Goal: Information Seeking & Learning: Compare options

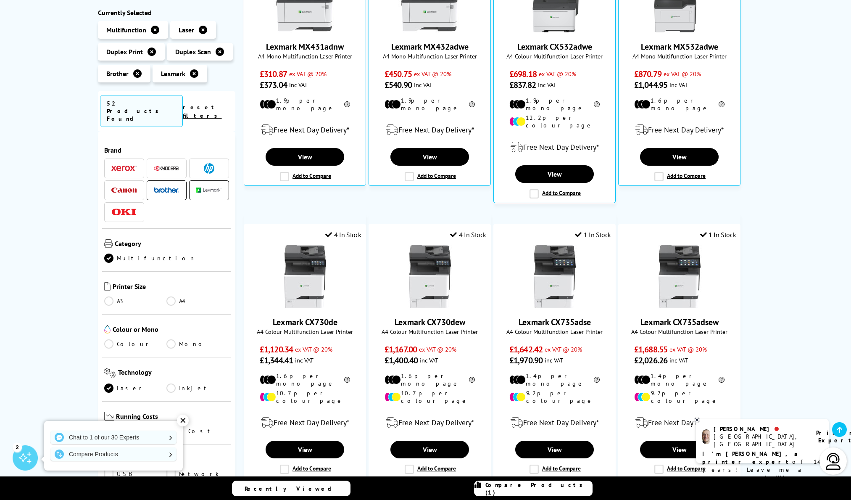
scroll to position [226, 0]
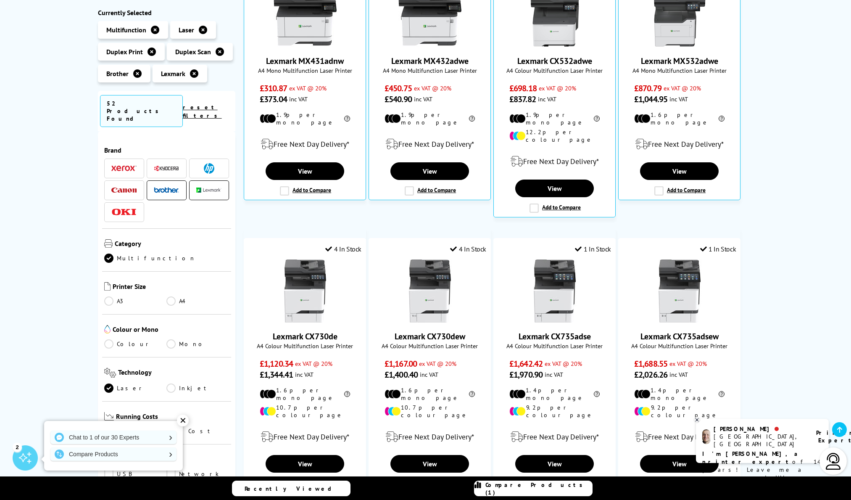
click at [197, 188] on img at bounding box center [208, 190] width 25 height 5
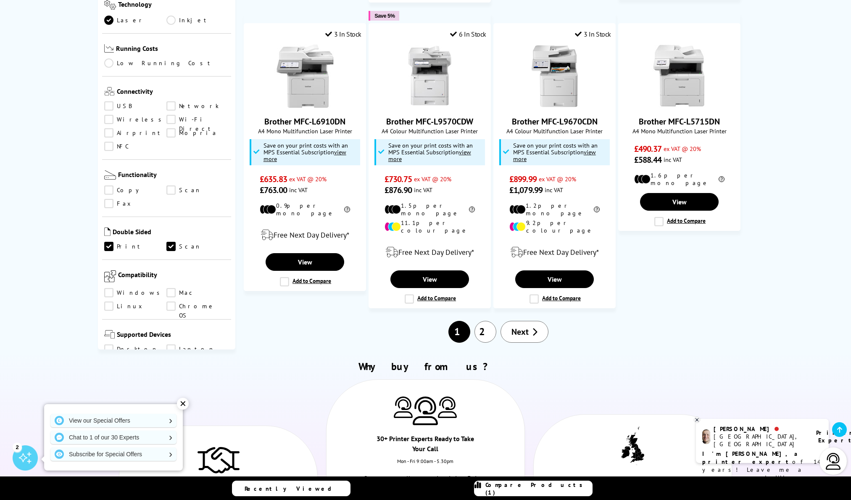
scroll to position [812, 0]
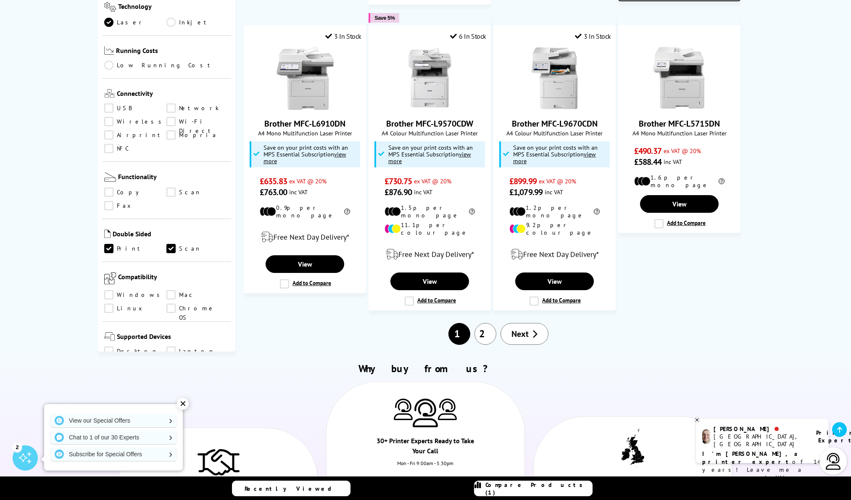
click at [113, 290] on link "Windows" at bounding box center [135, 294] width 63 height 9
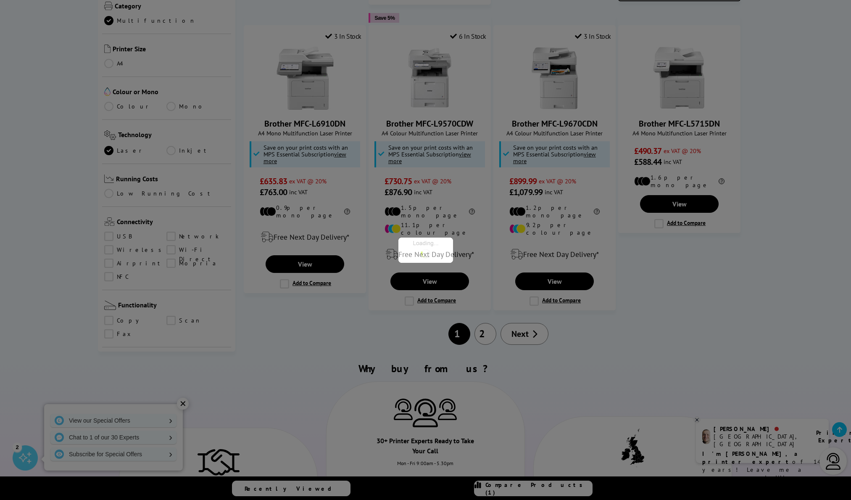
scroll to position [128, 0]
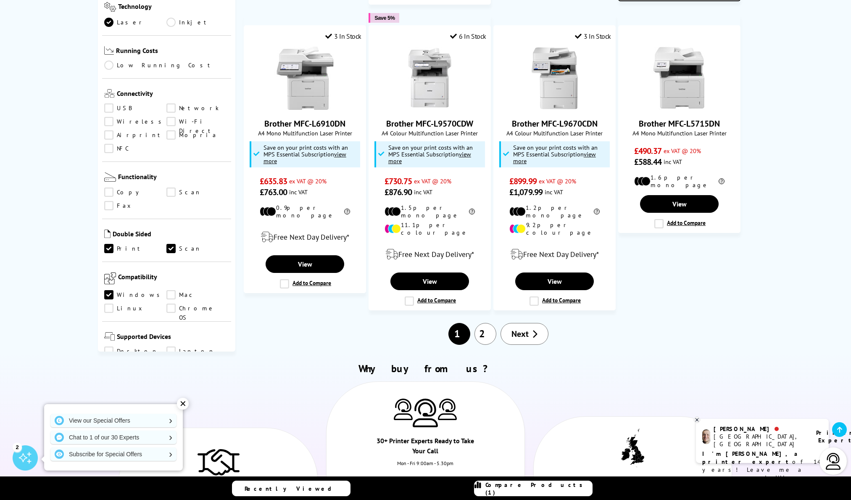
click at [171, 290] on link "Mac" at bounding box center [197, 294] width 63 height 9
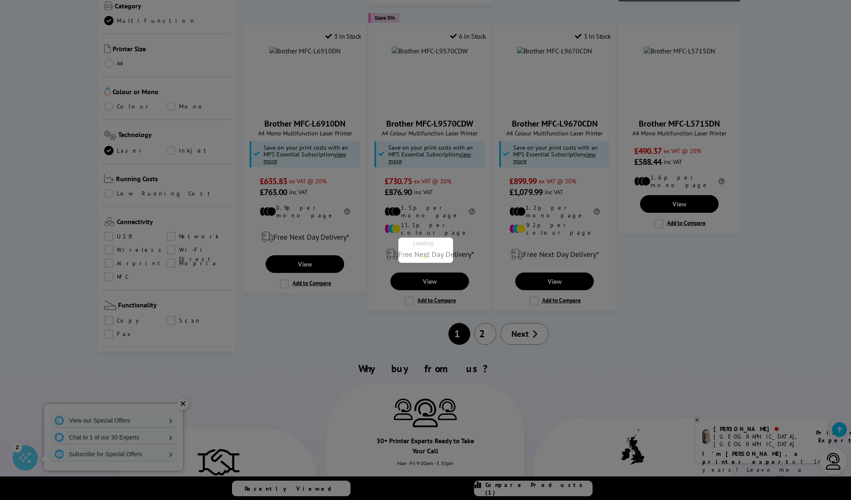
scroll to position [128, 0]
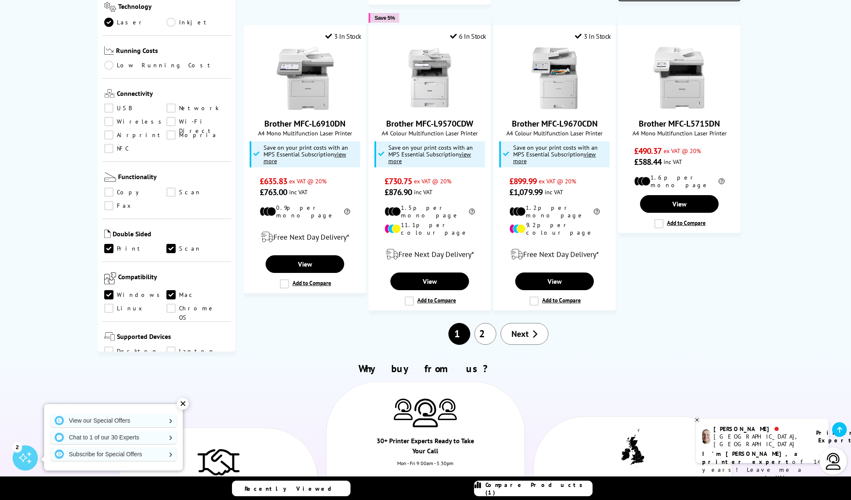
click at [111, 290] on link "Windows" at bounding box center [135, 294] width 63 height 9
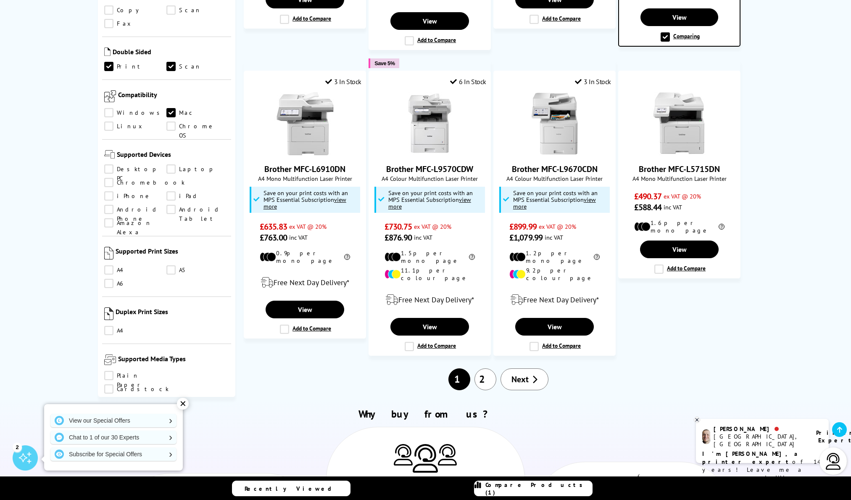
scroll to position [351, 0]
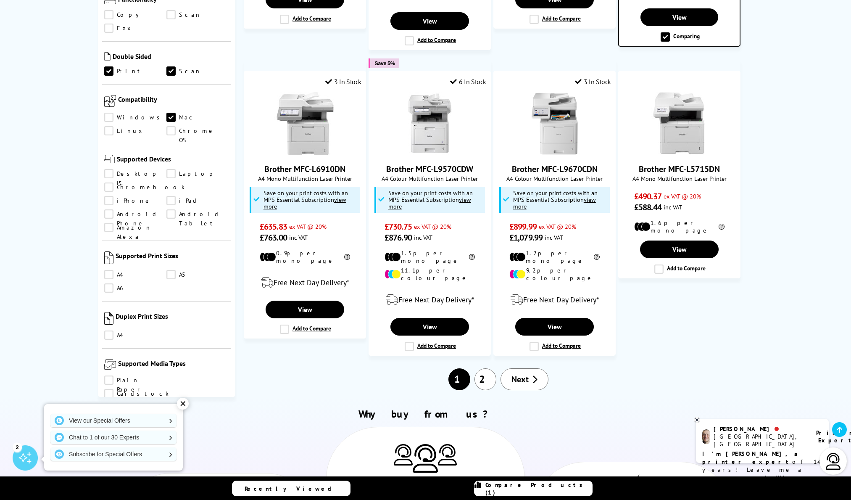
click at [166, 169] on link "Laptop" at bounding box center [197, 173] width 63 height 9
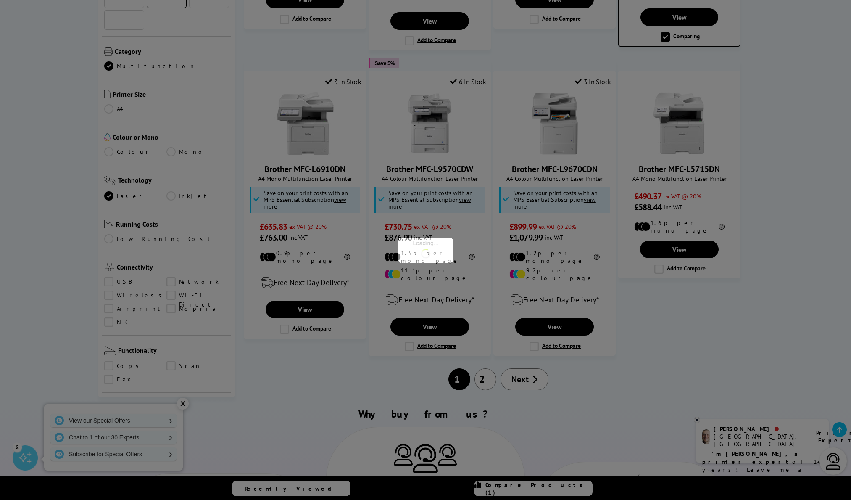
scroll to position [351, 0]
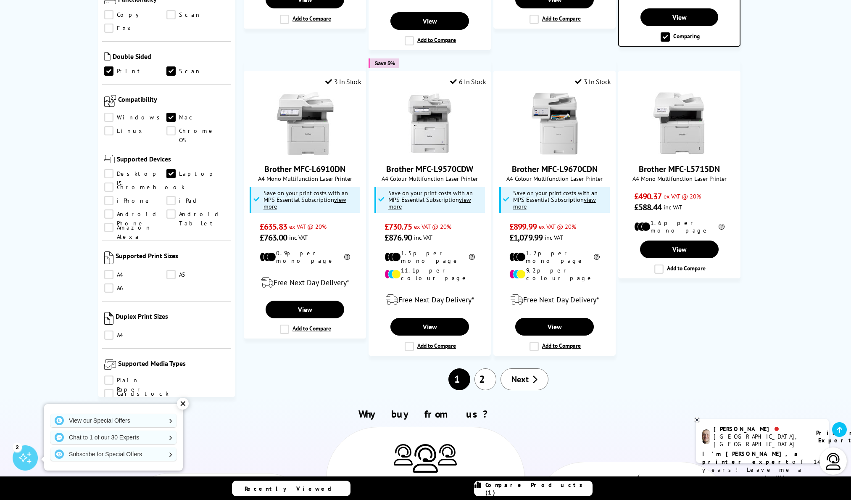
click at [166, 196] on link "iPad" at bounding box center [197, 200] width 63 height 9
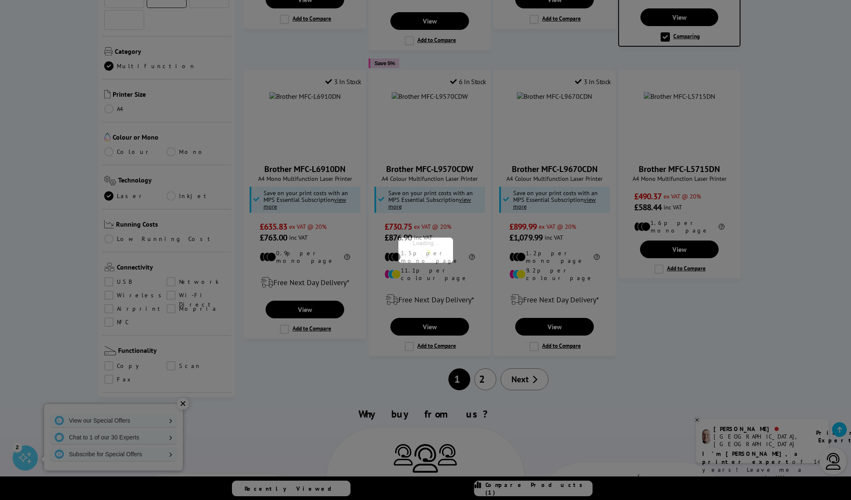
scroll to position [351, 0]
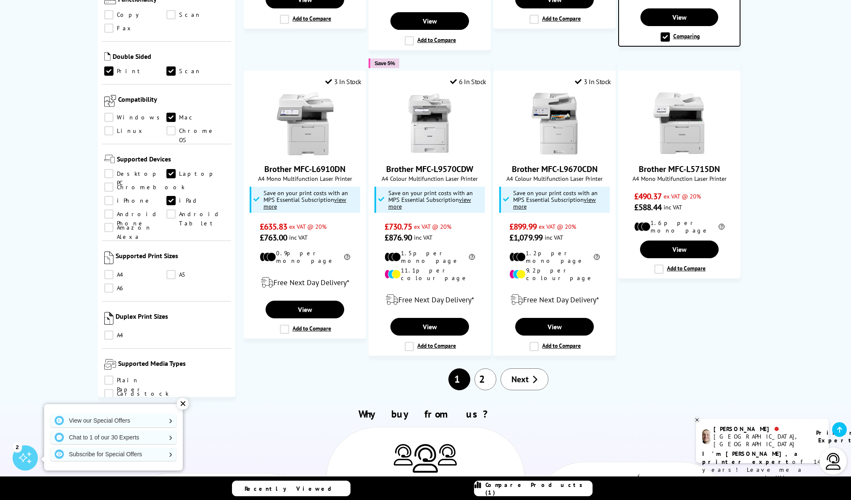
click at [167, 196] on link "iPhone" at bounding box center [135, 200] width 63 height 9
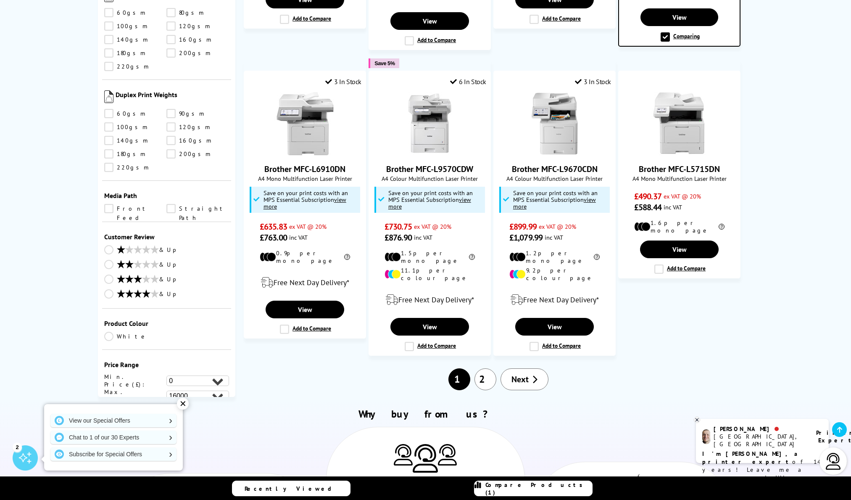
scroll to position [832, 0]
click at [110, 290] on link "& Up" at bounding box center [166, 295] width 125 height 11
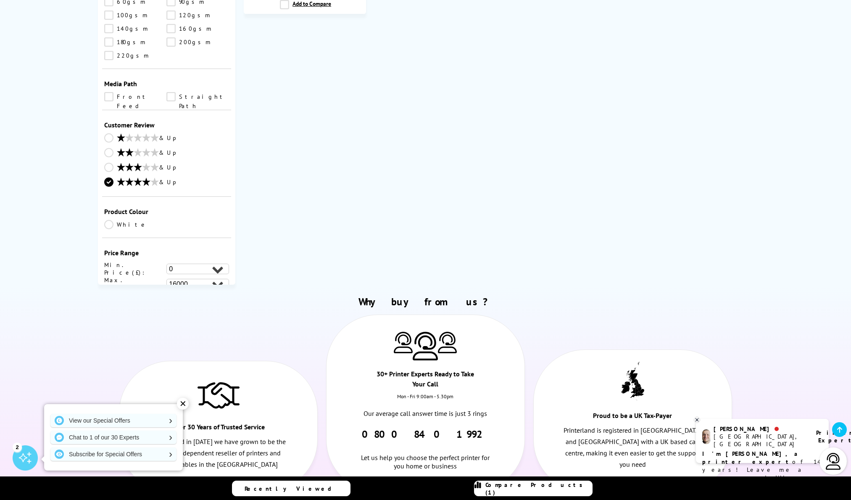
scroll to position [479, 0]
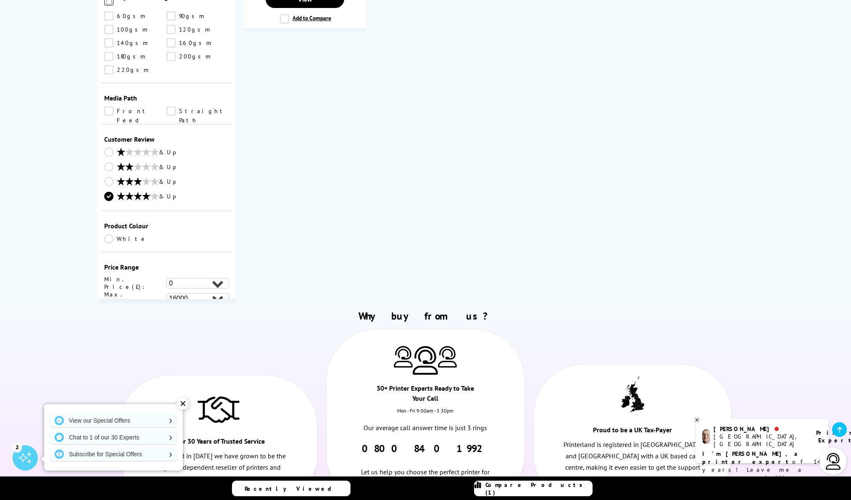
click at [108, 177] on link "& Up" at bounding box center [166, 182] width 125 height 11
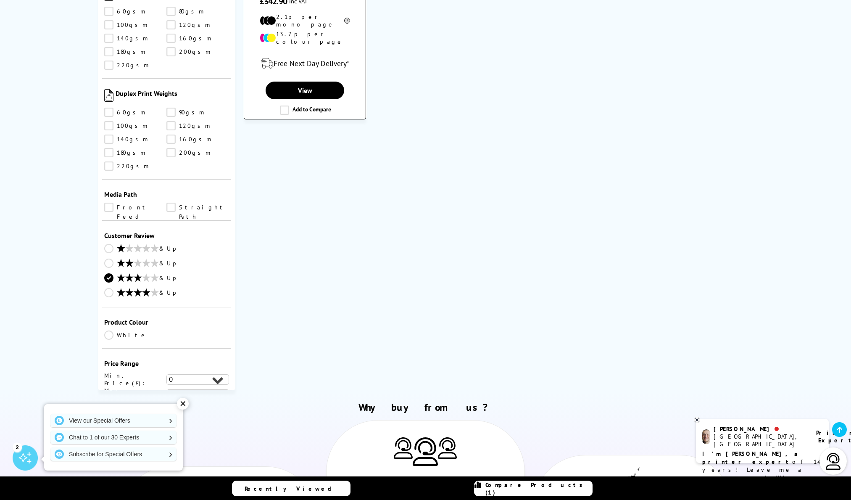
scroll to position [423, 0]
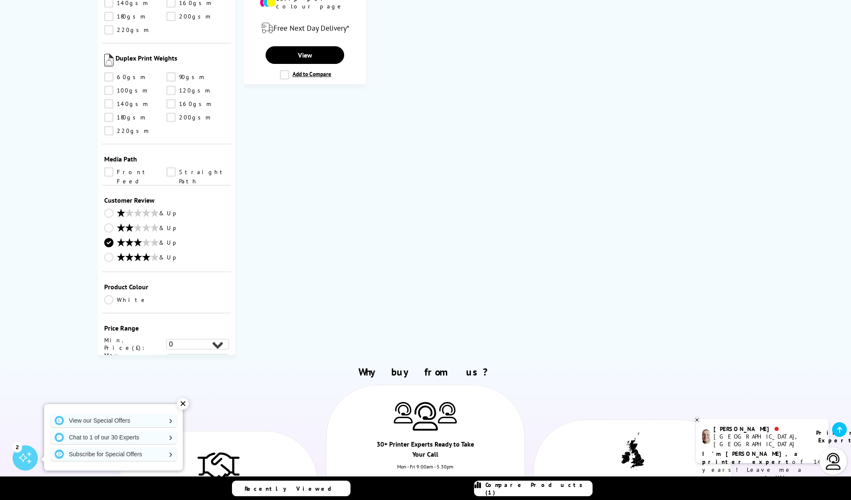
click at [111, 223] on link "& Up" at bounding box center [166, 228] width 125 height 11
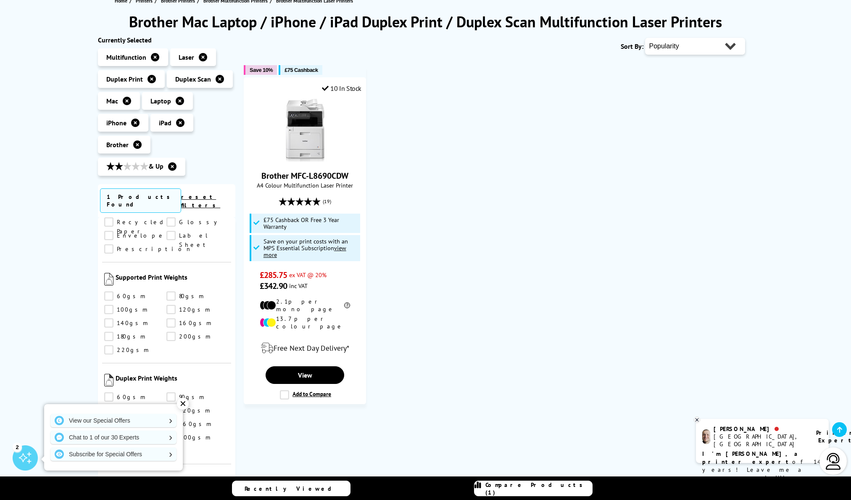
scroll to position [199, 0]
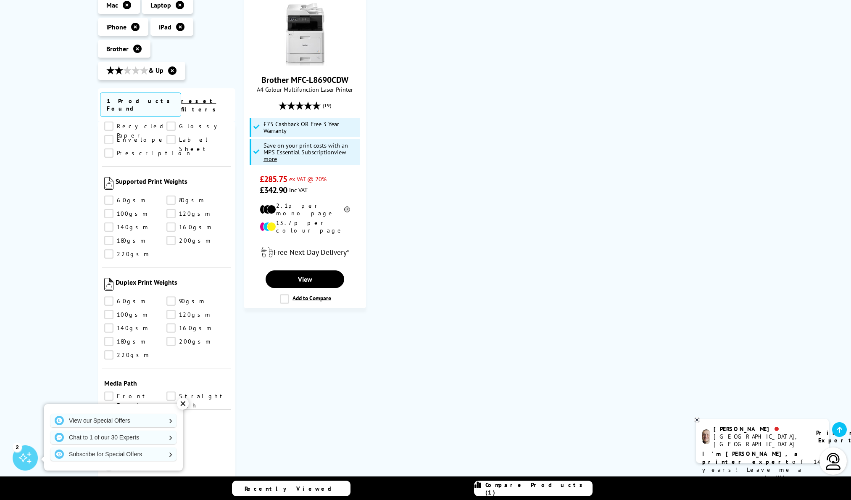
click at [109, 433] on link "& Up" at bounding box center [166, 438] width 125 height 11
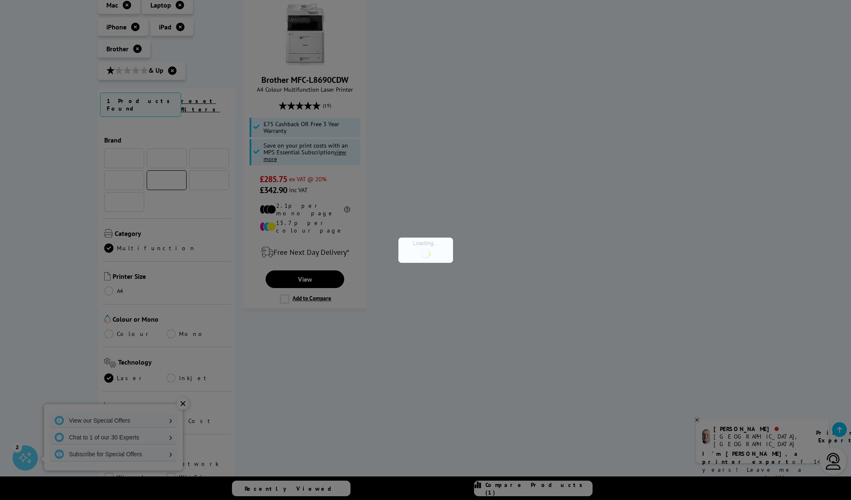
scroll to position [827, 0]
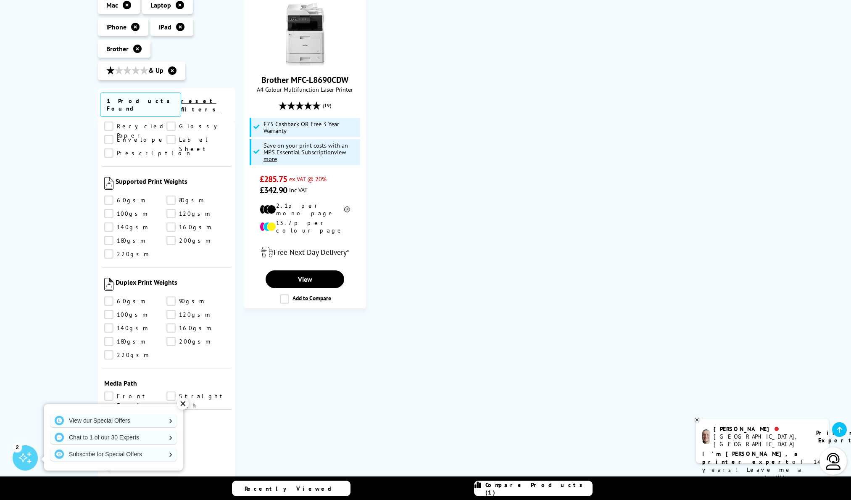
click at [107, 433] on link "& Up" at bounding box center [166, 438] width 125 height 11
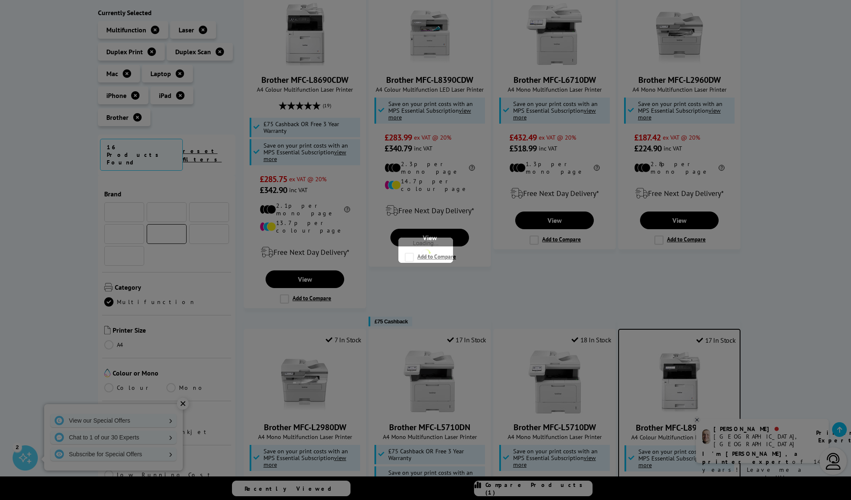
scroll to position [827, 0]
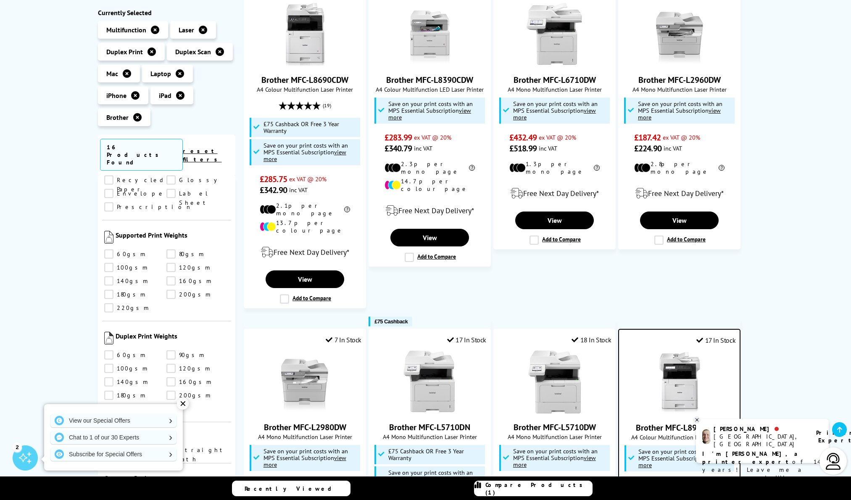
click at [184, 403] on div "✕" at bounding box center [183, 404] width 12 height 12
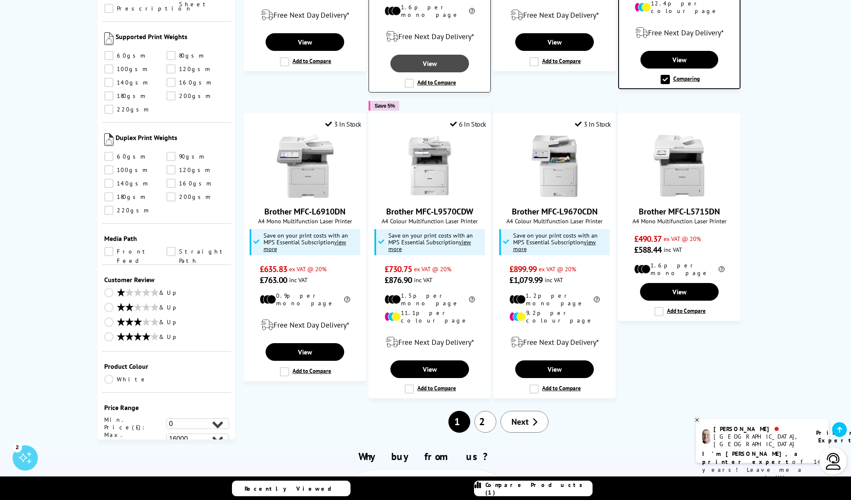
scroll to position [726, 0]
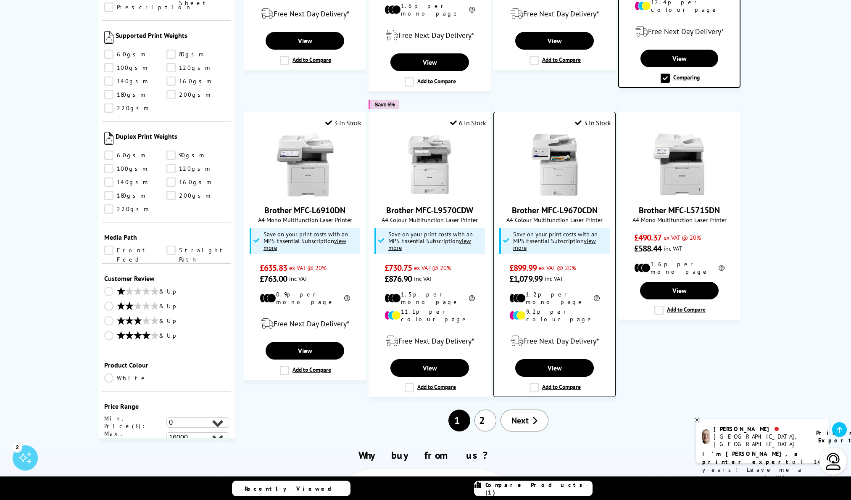
click at [569, 146] on img at bounding box center [554, 164] width 63 height 63
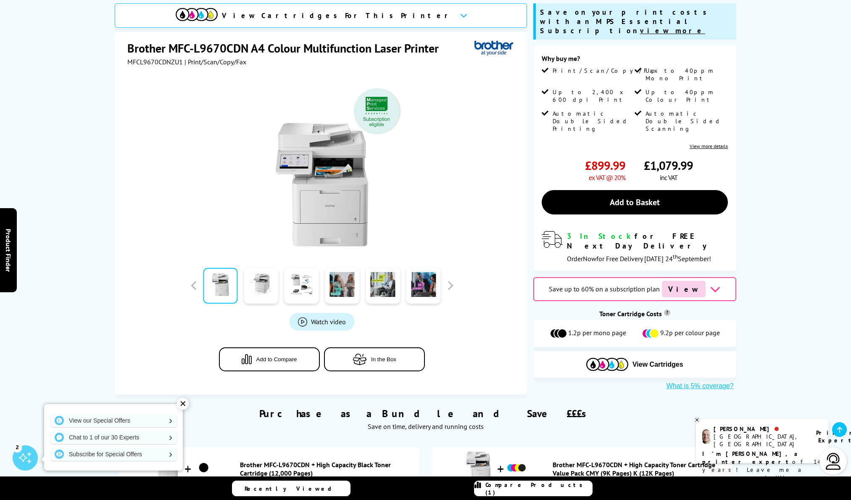
scroll to position [103, 0]
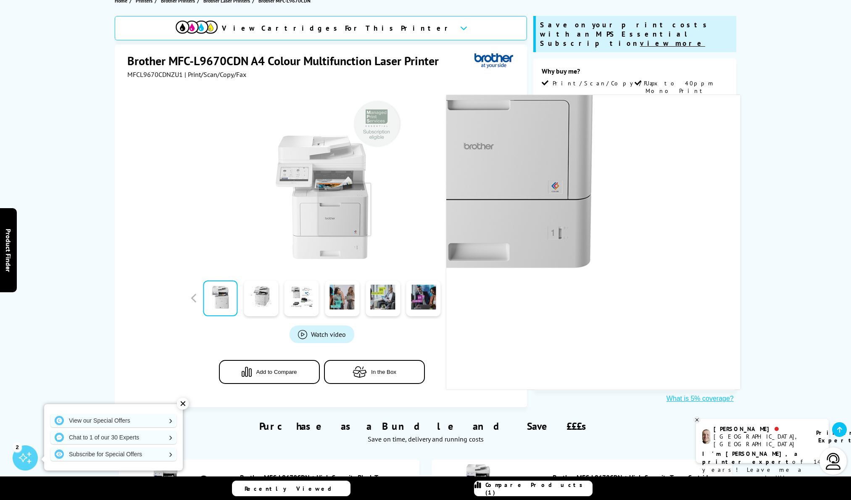
click at [345, 209] on img at bounding box center [322, 177] width 165 height 165
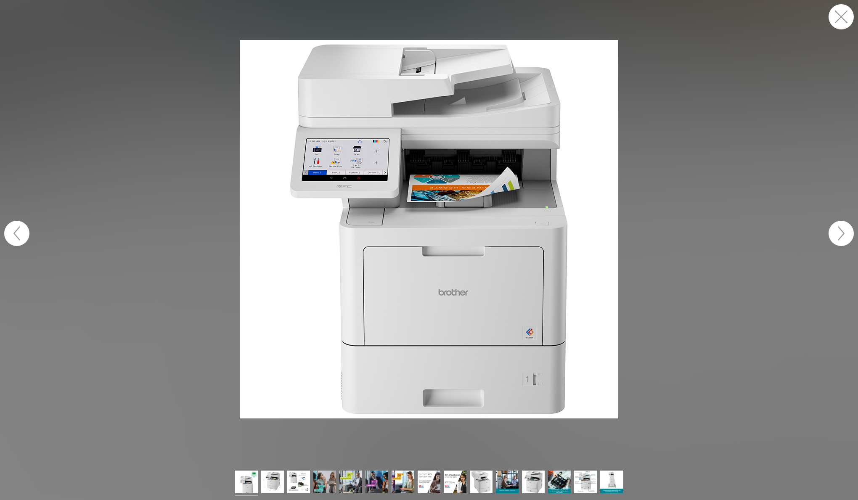
click at [836, 239] on button "button" at bounding box center [840, 233] width 25 height 25
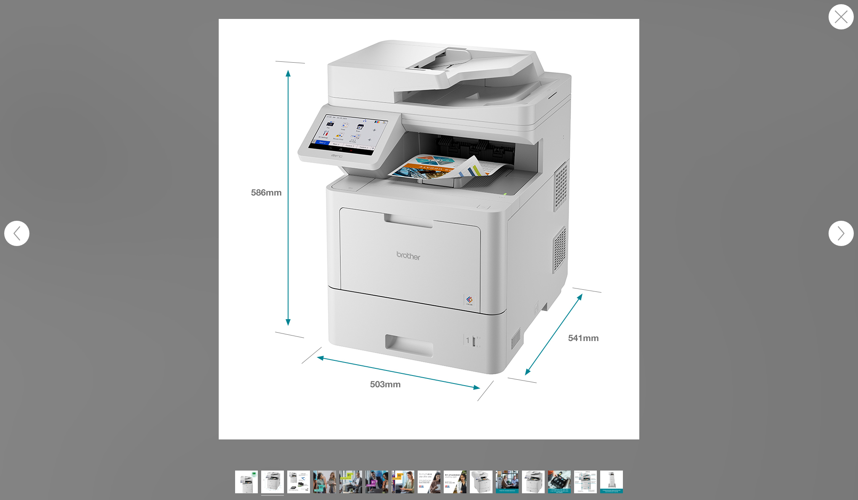
click at [837, 235] on button "button" at bounding box center [840, 233] width 25 height 25
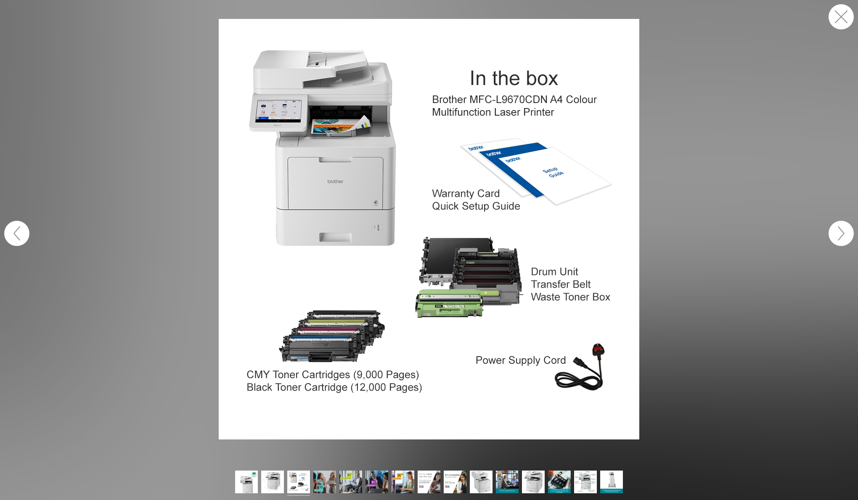
click at [837, 235] on button "button" at bounding box center [840, 233] width 25 height 25
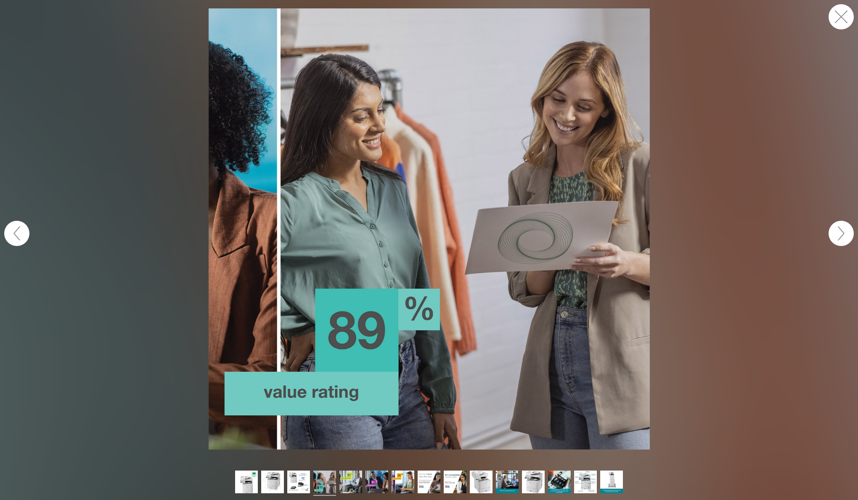
click at [844, 26] on button "button" at bounding box center [840, 16] width 25 height 25
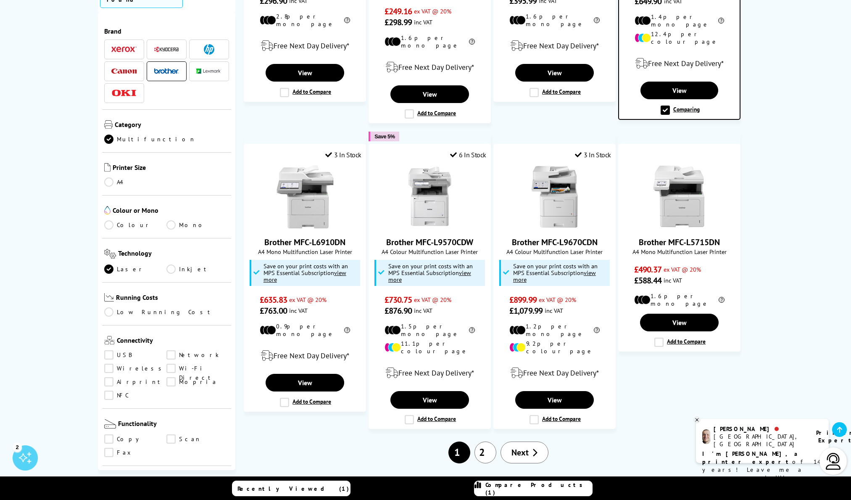
scroll to position [701, 0]
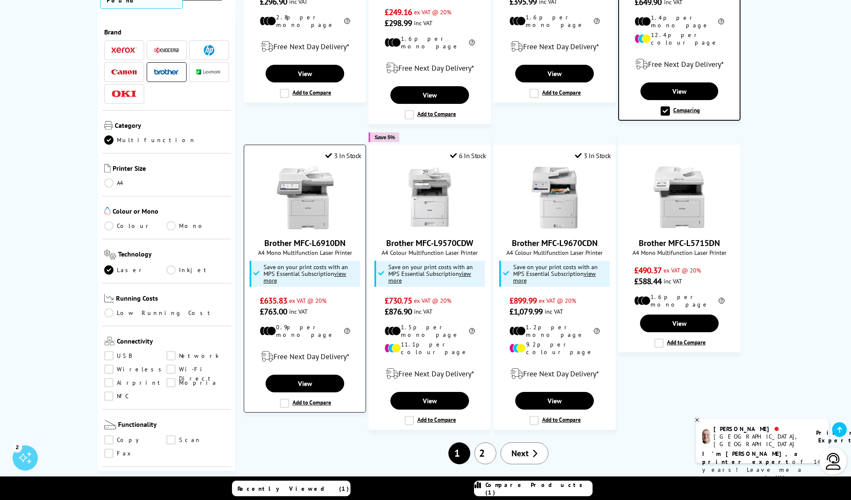
click at [283, 398] on label "Add to Compare" at bounding box center [305, 402] width 51 height 9
click at [0, 0] on input "Add to Compare" at bounding box center [0, 0] width 0 height 0
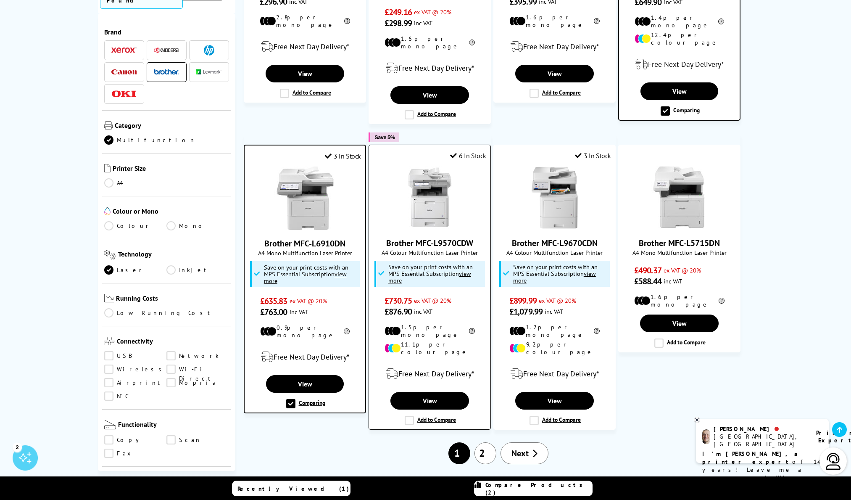
click at [408, 416] on label "Add to Compare" at bounding box center [430, 420] width 51 height 9
click at [0, 0] on input "Add to Compare" at bounding box center [0, 0] width 0 height 0
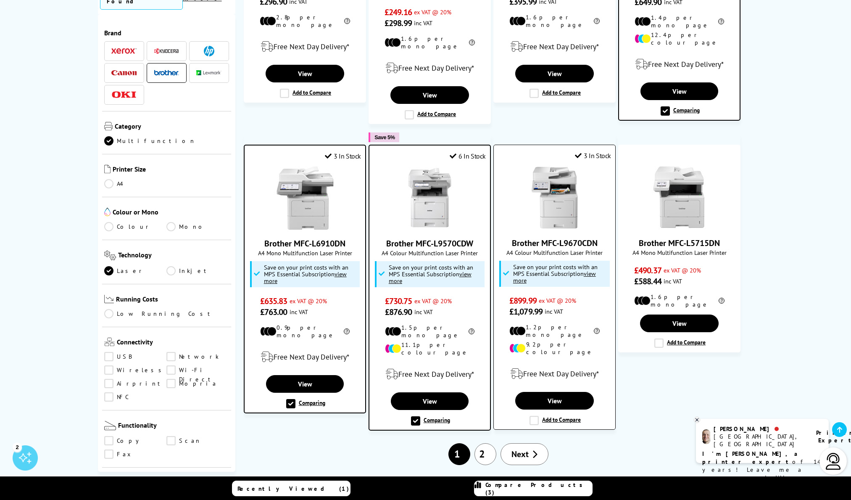
click at [530, 416] on label "Add to Compare" at bounding box center [555, 420] width 51 height 9
click at [0, 0] on input "Add to Compare" at bounding box center [0, 0] width 0 height 0
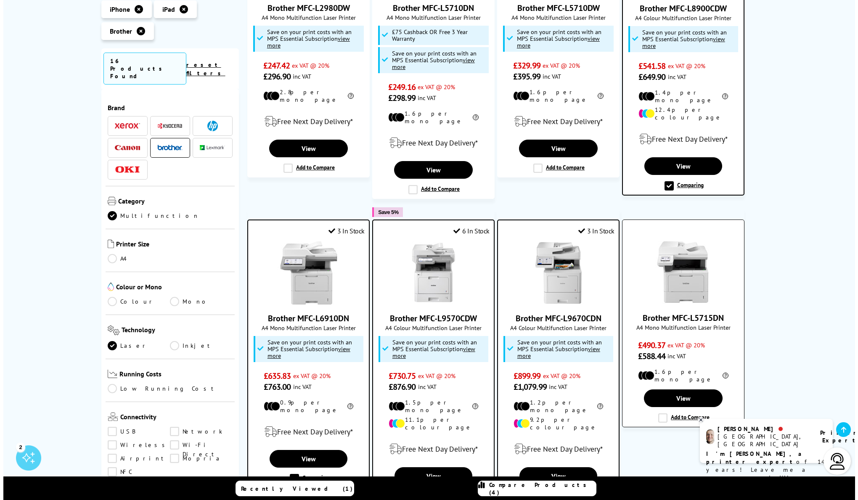
scroll to position [629, 0]
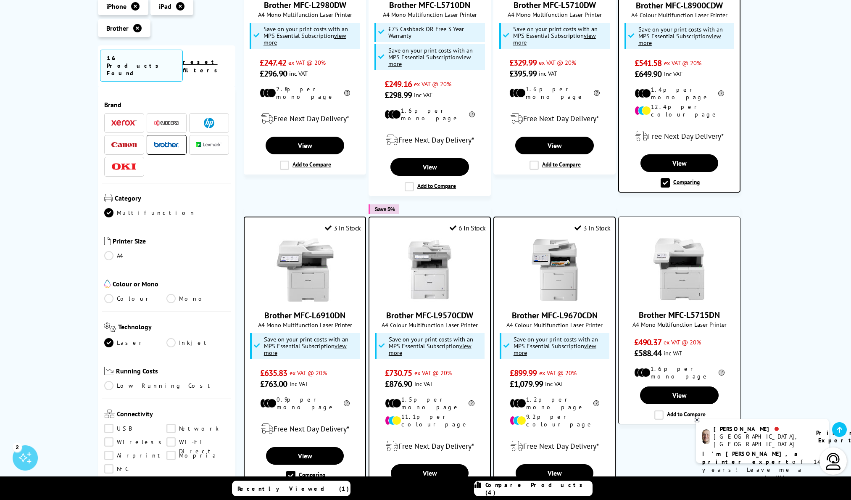
click at [660, 410] on label "Add to Compare" at bounding box center [679, 414] width 51 height 9
click at [0, 0] on input "Add to Compare" at bounding box center [0, 0] width 0 height 0
click at [517, 490] on span "Compare Products (4)" at bounding box center [539, 488] width 107 height 15
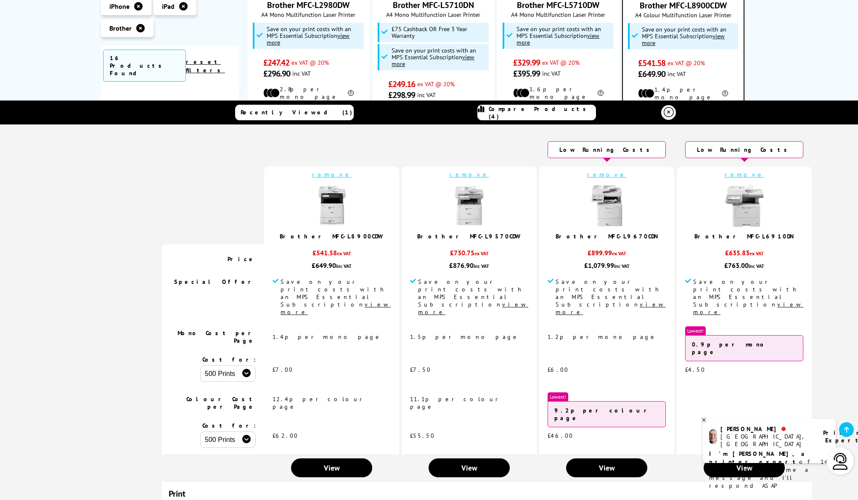
select select "2000"
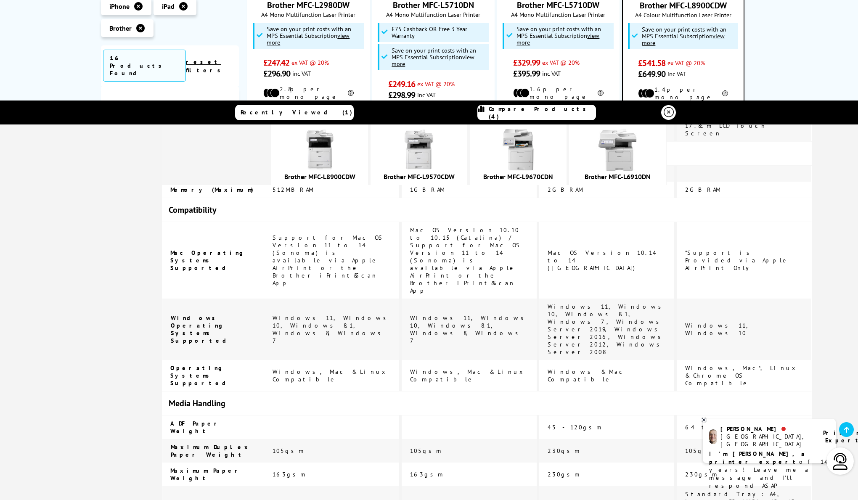
scroll to position [1290, 0]
